Goal: Task Accomplishment & Management: Manage account settings

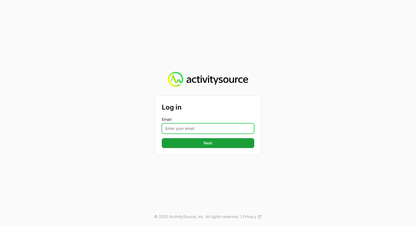
click at [196, 127] on input "Email" at bounding box center [208, 128] width 92 height 10
type input "[PERSON_NAME][EMAIL_ADDRESS][PERSON_NAME][DOMAIN_NAME]"
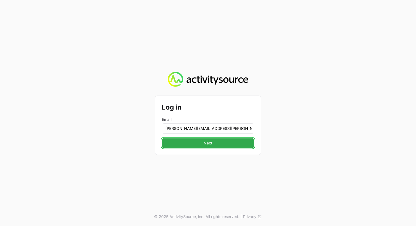
click at [210, 144] on span "Next" at bounding box center [208, 143] width 86 height 7
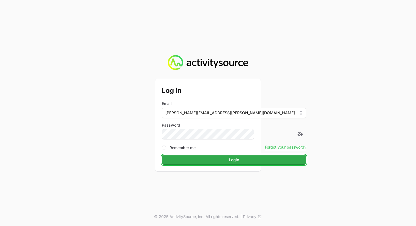
click at [204, 158] on span "Login" at bounding box center [234, 160] width 138 height 7
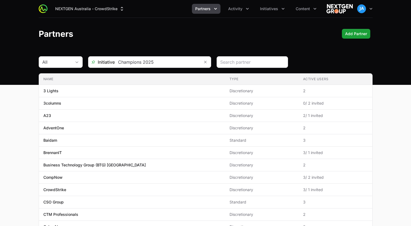
click at [219, 9] on button "Partners" at bounding box center [206, 9] width 29 height 10
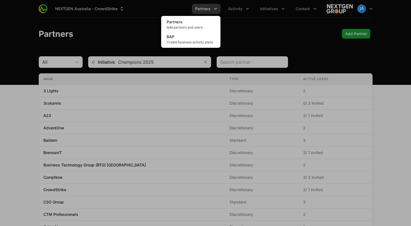
click at [249, 17] on div "Partners menu" at bounding box center [205, 113] width 411 height 226
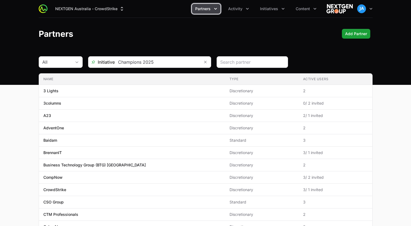
click at [215, 11] on icon "Partners menu" at bounding box center [215, 8] width 5 height 5
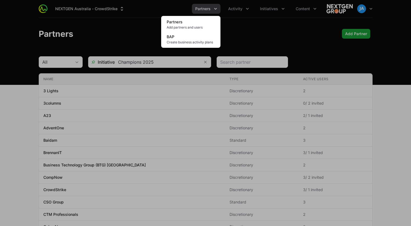
click at [252, 12] on div "Partners menu" at bounding box center [205, 113] width 411 height 226
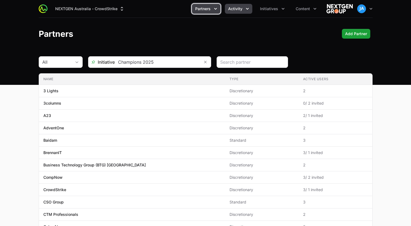
click at [250, 12] on button "Activity" at bounding box center [238, 9] width 27 height 10
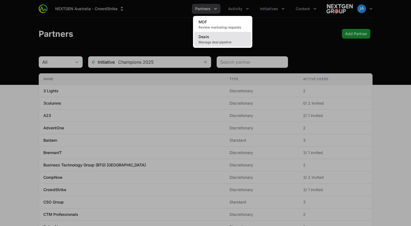
click at [230, 39] on link "Deals Manage deal pipeline" at bounding box center [222, 39] width 57 height 15
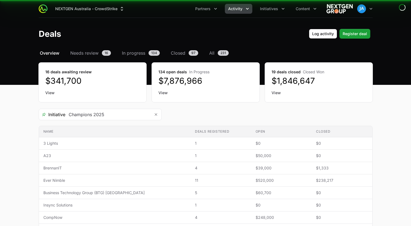
click at [215, 41] on header "Deals Log activity Log activity Register deal Register deal" at bounding box center [205, 34] width 411 height 32
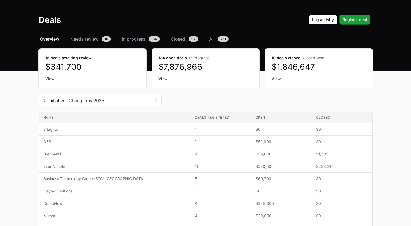
scroll to position [14, 0]
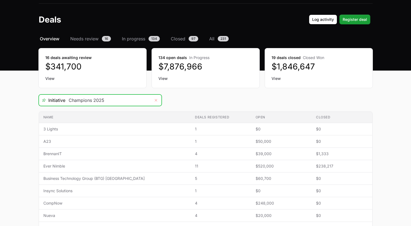
click at [154, 101] on icon "Remove" at bounding box center [155, 100] width 3 height 4
click at [94, 101] on input "Deals Filters" at bounding box center [107, 100] width 85 height 11
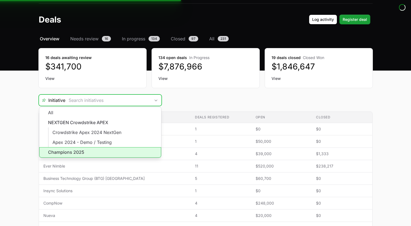
click at [99, 151] on li "Champions 2025" at bounding box center [100, 152] width 122 height 10
type input "Champions 2025"
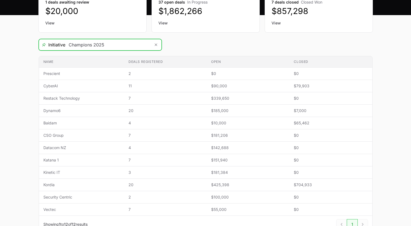
scroll to position [69, 0]
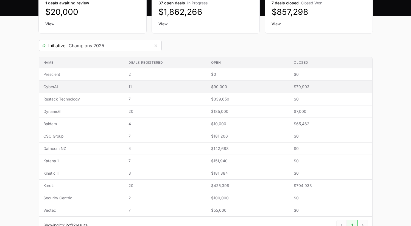
click at [56, 83] on td "Name CyberAI" at bounding box center [81, 87] width 85 height 12
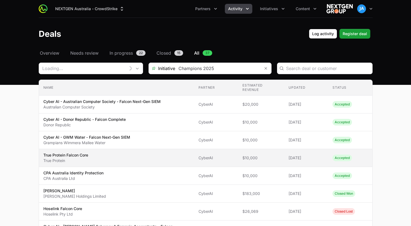
type input "CyberAI"
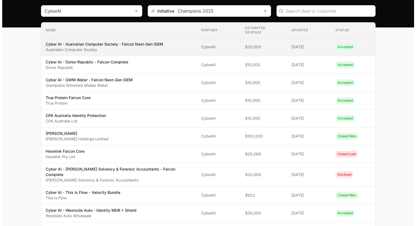
scroll to position [59, 0]
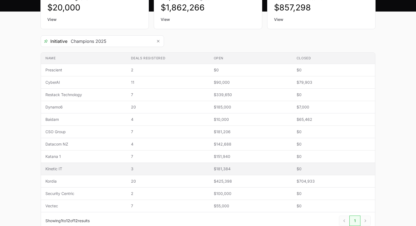
scroll to position [73, 0]
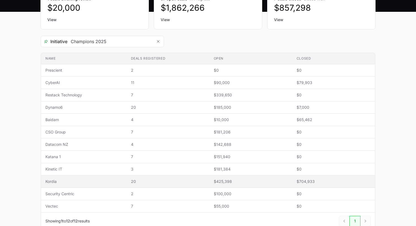
click at [59, 182] on span "Kordia" at bounding box center [83, 181] width 77 height 5
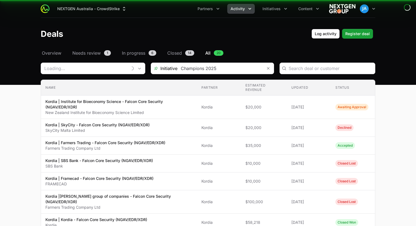
type input "Kordia"
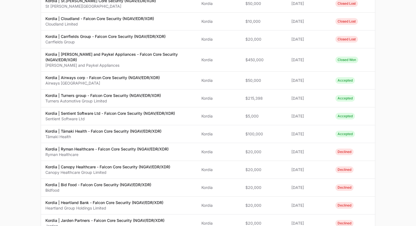
scroll to position [287, 0]
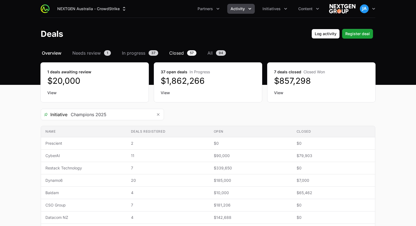
click at [175, 55] on span "Closed" at bounding box center [176, 53] width 15 height 7
click at [142, 58] on div "Select a tab Overview Needs review In progress Closed All Overview Needs review…" at bounding box center [208, 183] width 352 height 267
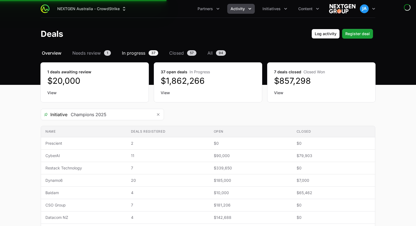
click at [142, 55] on span "In progress" at bounding box center [133, 53] width 23 height 7
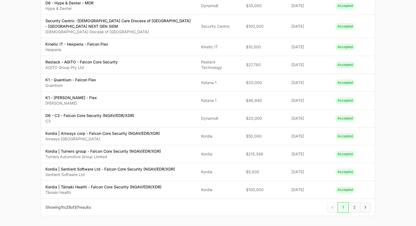
scroll to position [376, 0]
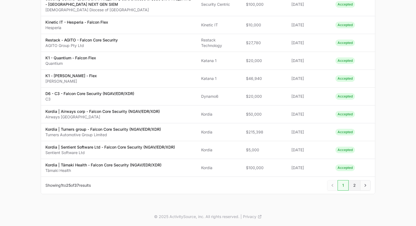
click at [353, 186] on span "2" at bounding box center [354, 185] width 12 height 10
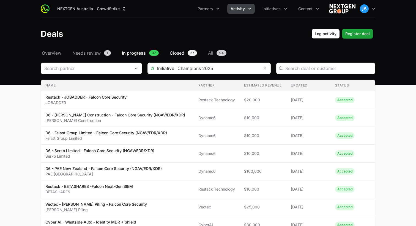
click at [175, 50] on span "Closed" at bounding box center [177, 53] width 15 height 7
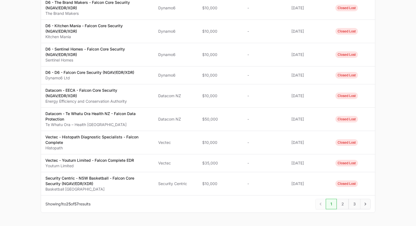
scroll to position [489, 0]
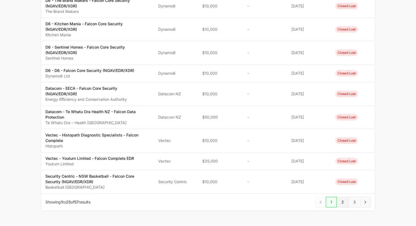
click at [340, 197] on span "2" at bounding box center [342, 202] width 12 height 10
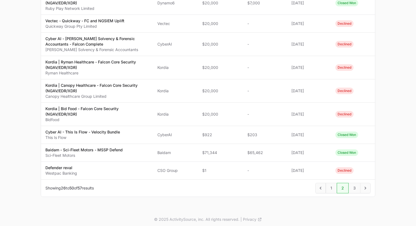
scroll to position [468, 0]
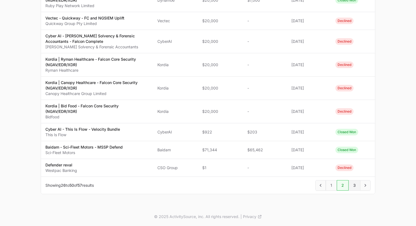
click at [357, 187] on span "3" at bounding box center [354, 185] width 12 height 10
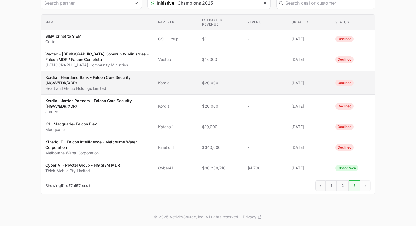
scroll to position [102, 0]
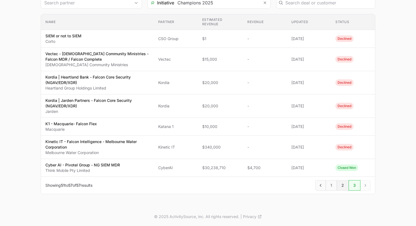
click at [343, 187] on span "2" at bounding box center [342, 185] width 12 height 10
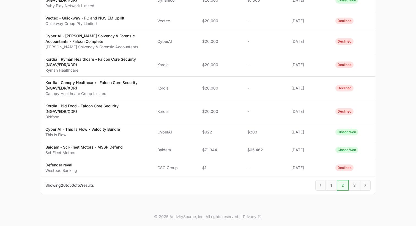
scroll to position [459, 0]
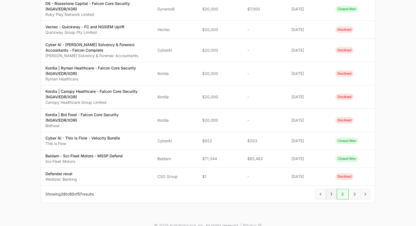
click at [326, 195] on span "1" at bounding box center [330, 194] width 11 height 10
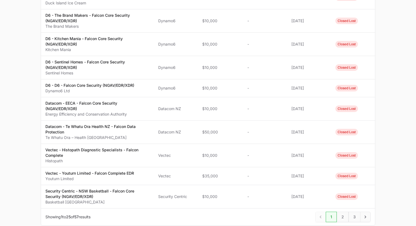
scroll to position [501, 0]
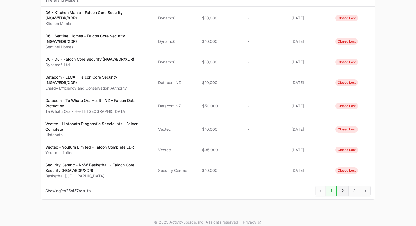
click at [343, 186] on span "2" at bounding box center [342, 191] width 12 height 10
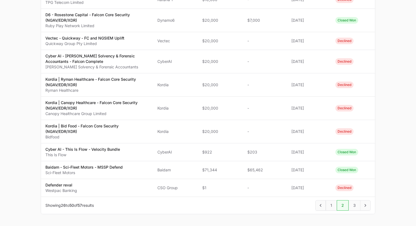
scroll to position [468, 0]
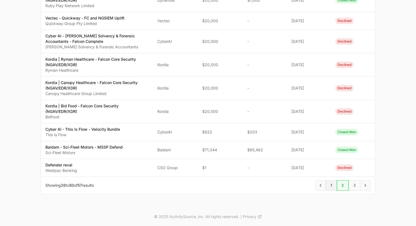
click at [332, 184] on span "1" at bounding box center [330, 185] width 11 height 10
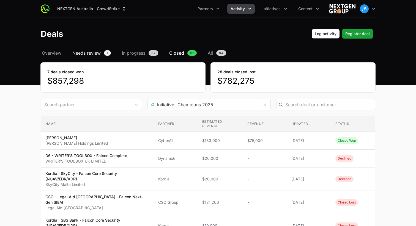
click at [87, 53] on span "Needs review" at bounding box center [86, 53] width 28 height 7
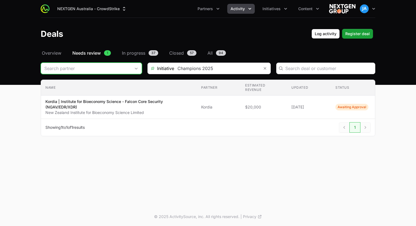
click at [118, 69] on input "Deals Filters" at bounding box center [86, 68] width 90 height 11
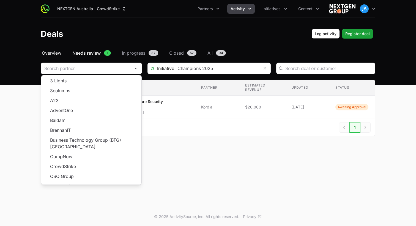
click at [49, 56] on span "Overview" at bounding box center [52, 53] width 20 height 7
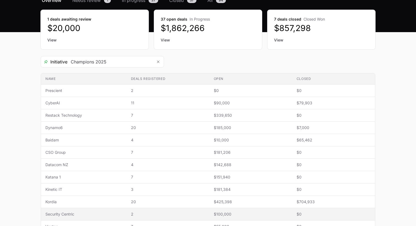
scroll to position [44, 0]
